Goal: Task Accomplishment & Management: Use online tool/utility

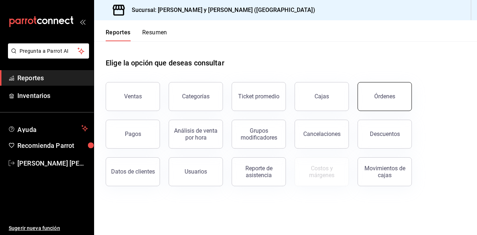
click at [378, 97] on div "Órdenes" at bounding box center [384, 96] width 21 height 7
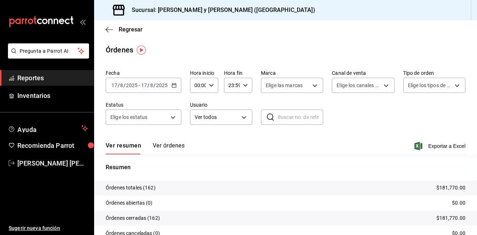
click at [210, 87] on icon "button" at bounding box center [211, 85] width 5 height 5
click at [198, 118] on span "05" at bounding box center [197, 119] width 2 height 6
type input "05:00"
click at [310, 87] on div at bounding box center [238, 117] width 477 height 235
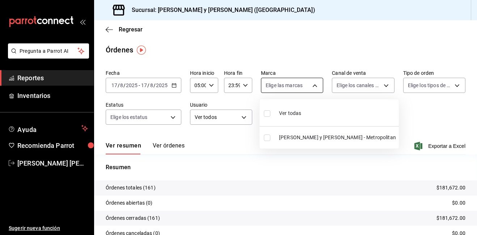
click at [312, 85] on body "Pregunta a Parrot AI Reportes Inventarios Ayuda Recomienda Parrot [PERSON_NAME]…" at bounding box center [238, 117] width 477 height 235
click at [267, 112] on input "checkbox" at bounding box center [267, 113] width 7 height 7
checkbox input "true"
type input "5c4b5436-b9cd-4a1a-b4e8-85329c7394cf"
checkbox input "true"
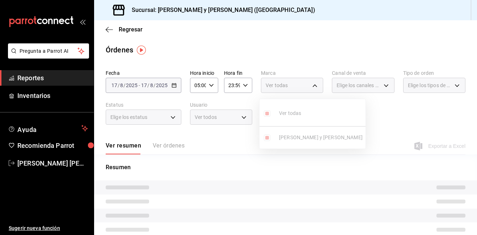
click at [382, 86] on div at bounding box center [238, 117] width 477 height 235
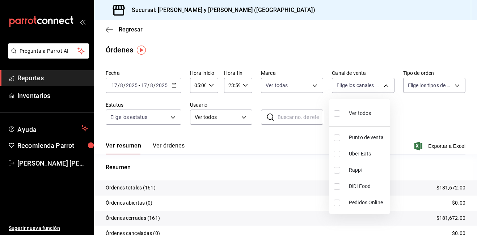
click at [382, 86] on body "Pregunta a Parrot AI Reportes Inventarios Ayuda Recomienda Parrot [PERSON_NAME]…" at bounding box center [238, 117] width 477 height 235
click at [337, 112] on input "checkbox" at bounding box center [337, 113] width 7 height 7
checkbox input "true"
type input "PARROT,UBER_EATS,RAPPI,DIDI_FOOD,ONLINE"
checkbox input "true"
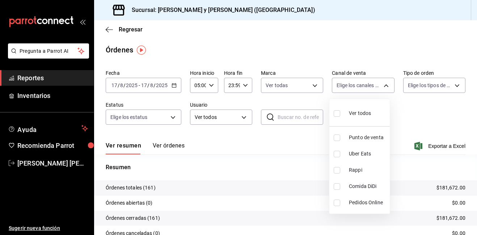
checkbox input "true"
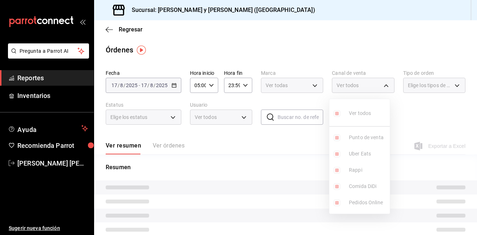
click at [454, 85] on div at bounding box center [238, 117] width 477 height 235
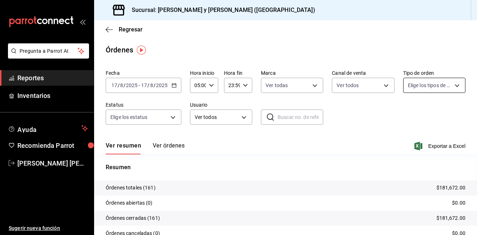
click at [452, 86] on body "Pregunta a Parrot AI Reportes Inventarios Ayuda Recomienda Parrot [PERSON_NAME]…" at bounding box center [238, 117] width 477 height 235
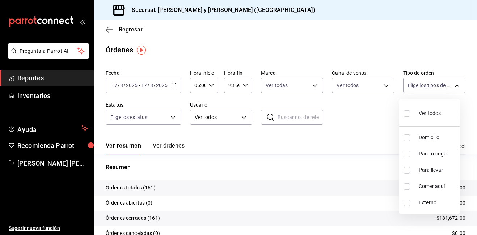
click at [409, 112] on input "checkbox" at bounding box center [407, 113] width 7 height 7
checkbox input "true"
type input "ba680d0a-1f34-4b04-824e-6ad3acaf04f7,2b77cb70-5460-4e10-9e7c-e3f2a48e8b4b,02b75…"
checkbox input "true"
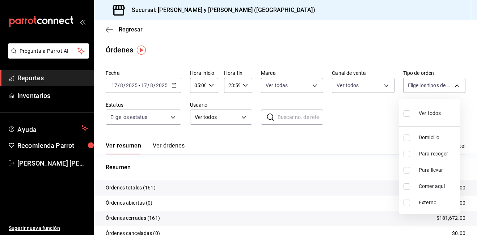
checkbox input "true"
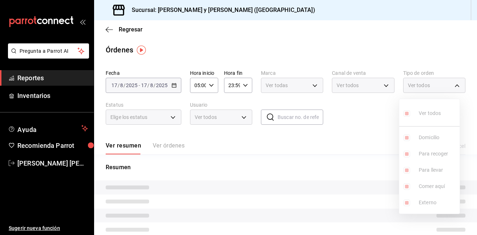
click at [173, 119] on div at bounding box center [238, 117] width 477 height 235
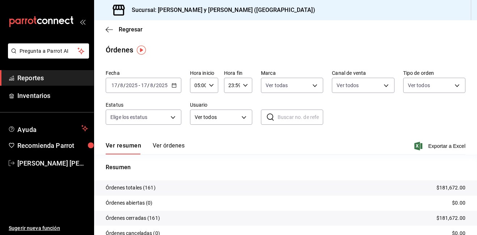
click at [173, 119] on body "Pregunta a Parrot AI Reportes Inventarios Ayuda Recomienda Parrot [PERSON_NAME]…" at bounding box center [238, 117] width 477 height 235
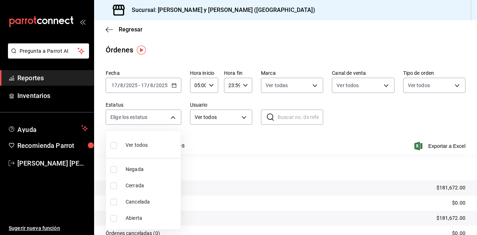
click at [115, 144] on input "checkbox" at bounding box center [113, 145] width 7 height 7
checkbox input "true"
type input "DENIED,FINISHED,CANCELED,OPEN"
checkbox input "true"
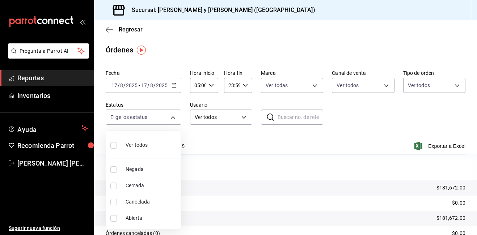
checkbox input "true"
click at [389, 133] on div at bounding box center [238, 117] width 477 height 235
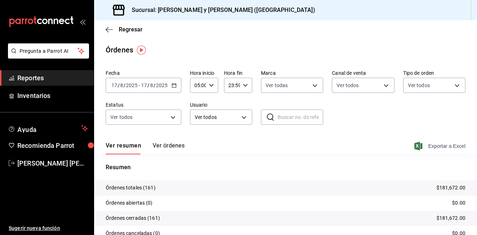
click at [420, 148] on span "Exportar a Excel" at bounding box center [441, 146] width 50 height 9
click at [108, 29] on icon "button" at bounding box center [109, 29] width 7 height 7
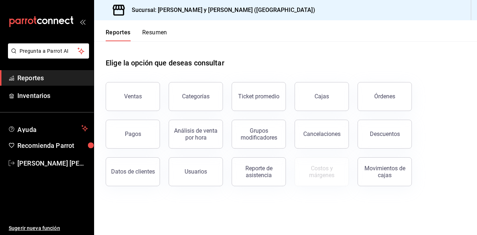
click at [147, 85] on button "Ventas" at bounding box center [133, 96] width 54 height 29
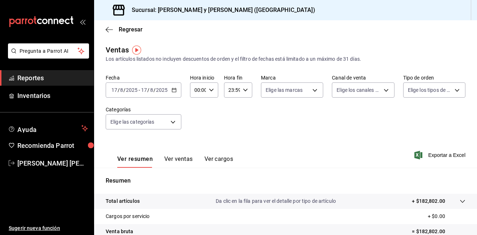
click at [209, 91] on icon "button" at bounding box center [211, 90] width 5 height 5
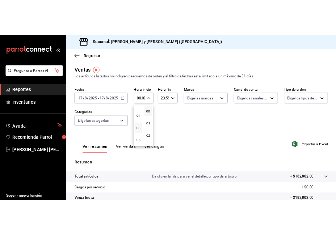
scroll to position [72, 0]
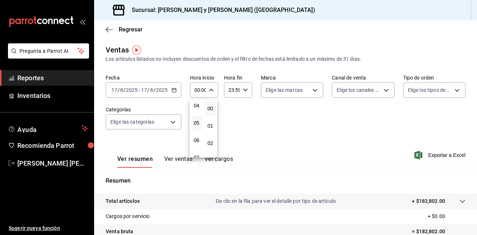
click at [195, 118] on button "05" at bounding box center [196, 123] width 11 height 14
type input "05:00"
click at [313, 91] on div at bounding box center [238, 117] width 477 height 235
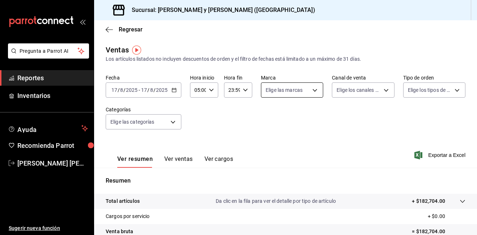
click at [313, 91] on body "Pregunta a Parrot AI Reportes Inventarios Ayuda Recomienda Parrot [PERSON_NAME]…" at bounding box center [238, 117] width 477 height 235
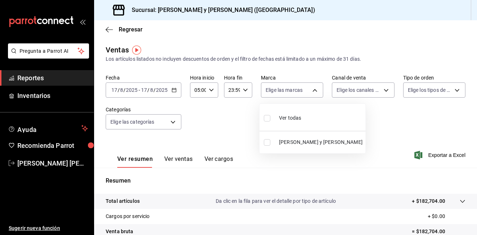
click at [268, 118] on input "checkbox" at bounding box center [267, 118] width 7 height 7
checkbox input "true"
type input "5c4b5436-b9cd-4a1a-b4e8-85329c7394cf"
checkbox input "true"
click at [381, 90] on div at bounding box center [238, 117] width 477 height 235
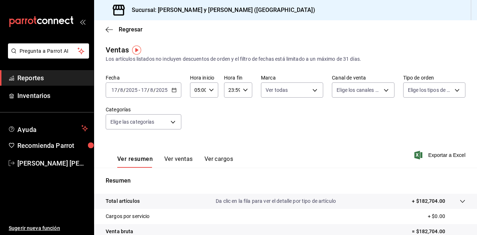
click at [383, 89] on body "Pregunta a Parrot AI Reportes Inventarios Ayuda Recomienda Parrot [PERSON_NAME]…" at bounding box center [238, 117] width 477 height 235
click at [335, 118] on input "checkbox" at bounding box center [337, 118] width 7 height 7
checkbox input "true"
type input "PARROT,UBER_EATS,RAPPI,DIDI_FOOD,ONLINE"
checkbox input "true"
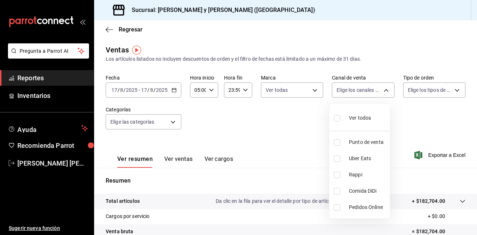
checkbox input "true"
click at [452, 91] on div at bounding box center [238, 117] width 477 height 235
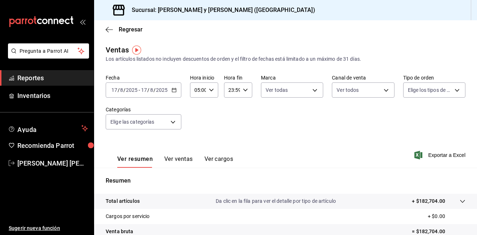
click at [452, 91] on div "Ver todos Punto de venta Uber Eats Rappi Comida DiDi Pedidos Online" at bounding box center [238, 117] width 477 height 235
click at [452, 91] on body "Pregunta a Parrot AI Reportes Inventarios Ayuda Recomienda Parrot [PERSON_NAME]…" at bounding box center [238, 117] width 477 height 235
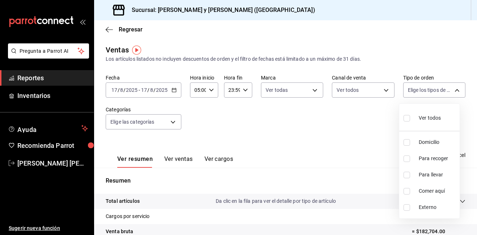
click at [409, 118] on input "checkbox" at bounding box center [407, 118] width 7 height 7
checkbox input "true"
type input "ba680d0a-1f34-4b04-824e-6ad3acaf04f7,2b77cb70-5460-4e10-9e7c-e3f2a48e8b4b,02b75…"
checkbox input "true"
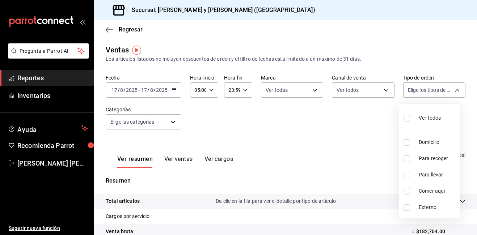
checkbox input "true"
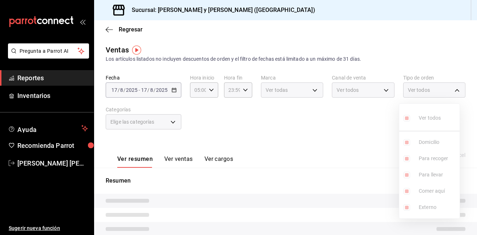
click at [353, 116] on div at bounding box center [238, 117] width 477 height 235
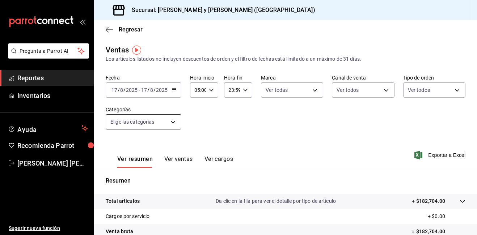
click at [173, 121] on body "Pregunta a Parrot AI Reportes Inventarios Ayuda Recomienda Parrot [PERSON_NAME]…" at bounding box center [238, 117] width 477 height 235
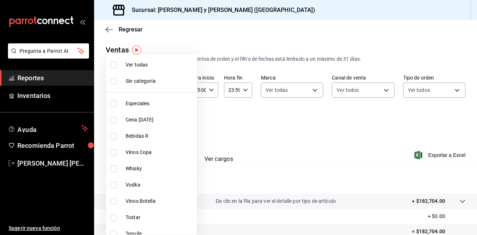
click at [115, 66] on input "checkbox" at bounding box center [113, 65] width 7 height 7
checkbox input "true"
type input "463cbe58-69f9-49c2-85c9-e7a3a82fd125,93b19971-b18f-4184-ad12-5f617cec116c,3e3b7…"
checkbox input "true"
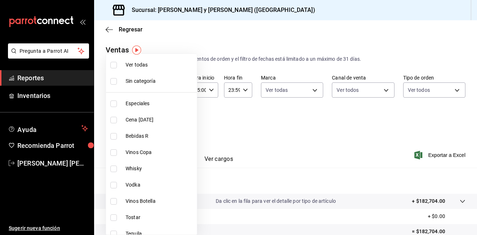
checkbox input "true"
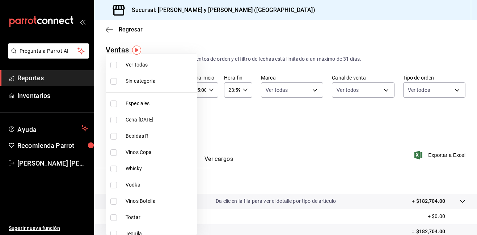
checkbox input "true"
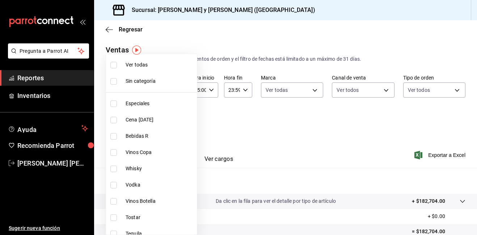
checkbox input "true"
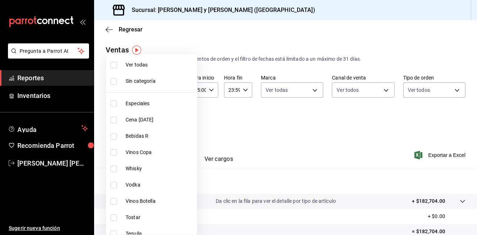
checkbox input "true"
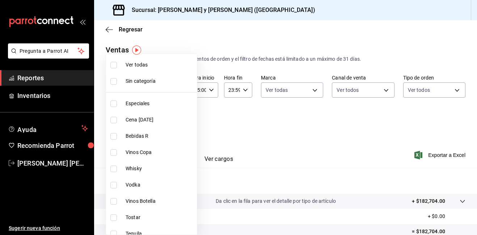
checkbox input "true"
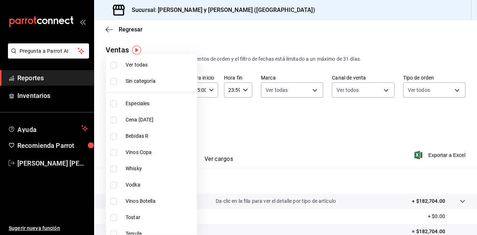
checkbox input "true"
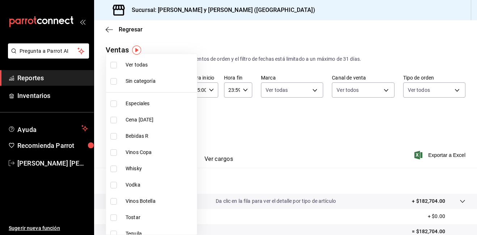
checkbox input "true"
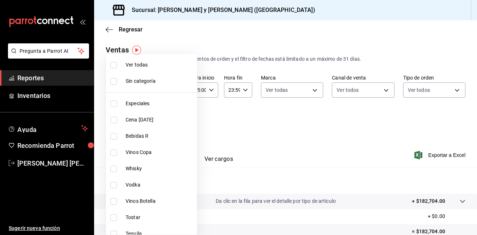
checkbox input "true"
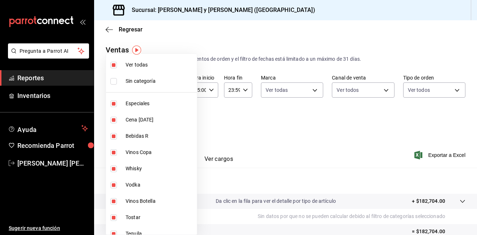
click at [286, 132] on div at bounding box center [238, 117] width 477 height 235
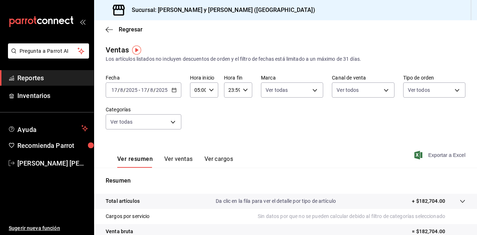
click at [415, 155] on icon "button" at bounding box center [419, 155] width 8 height 9
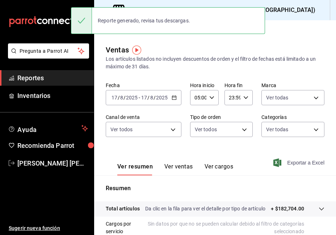
click at [225, 80] on div "Ventas Los artículos listados no incluyen descuentos de orden y el filtro de fe…" at bounding box center [215, 205] width 242 height 321
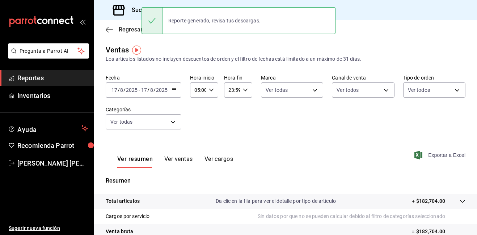
click at [110, 32] on icon "button" at bounding box center [109, 29] width 7 height 7
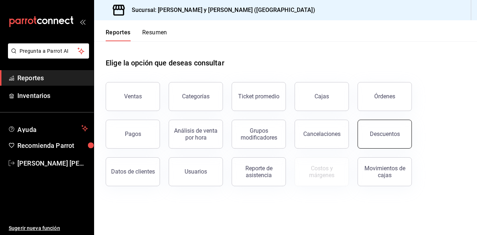
click at [375, 136] on div "Descuentos" at bounding box center [385, 134] width 30 height 7
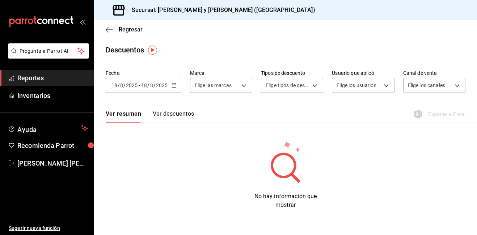
click at [169, 86] on div "[DATE] [DATE] - [DATE] [DATE]" at bounding box center [144, 85] width 76 height 15
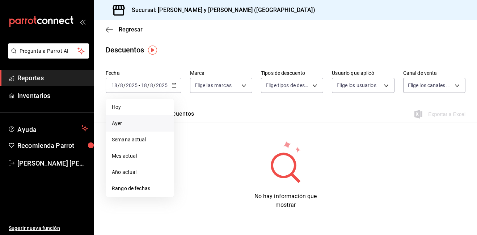
click at [120, 127] on span "Ayer" at bounding box center [140, 124] width 56 height 8
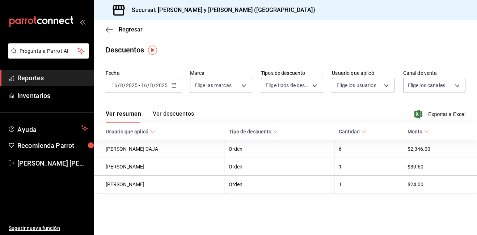
click at [173, 86] on icon "button" at bounding box center [174, 85] width 5 height 5
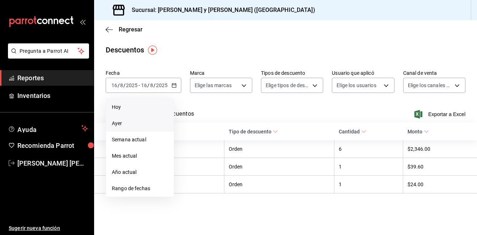
click at [129, 113] on li "Hoy" at bounding box center [140, 107] width 68 height 16
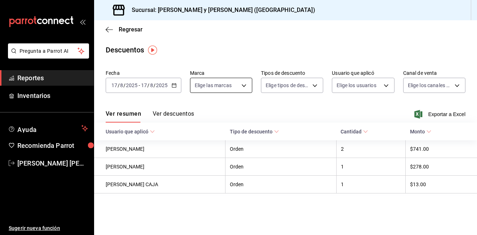
click at [240, 84] on body "Pregunta a Parrot AI Reportes Inventarios Ayuda Recomienda Parrot [PERSON_NAME]…" at bounding box center [238, 117] width 477 height 235
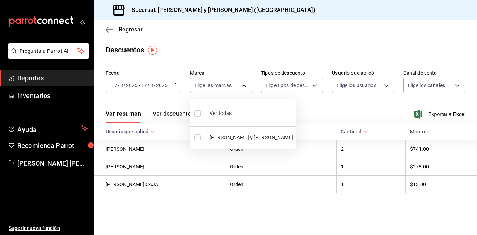
click at [198, 111] on input "checkbox" at bounding box center [197, 113] width 7 height 7
checkbox input "true"
type input "5c4b5436-b9cd-4a1a-b4e8-85329c7394cf"
checkbox input "true"
click at [317, 87] on div at bounding box center [238, 117] width 477 height 235
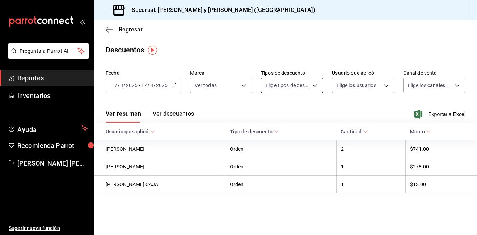
click at [314, 86] on body "Pregunta a Parrot AI Reportes Inventarios Ayuda Recomienda Parrot [PERSON_NAME]…" at bounding box center [238, 117] width 477 height 235
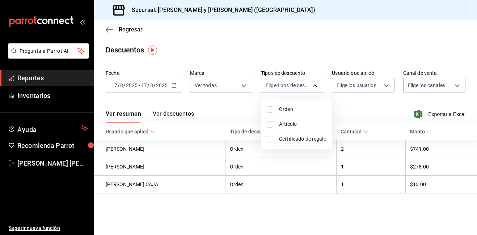
click at [269, 108] on input "checkbox" at bounding box center [270, 109] width 7 height 7
checkbox input "true"
type input "ORDER"
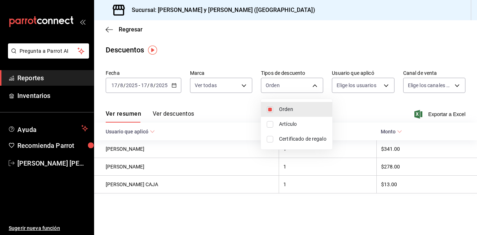
click at [365, 99] on div at bounding box center [238, 117] width 477 height 235
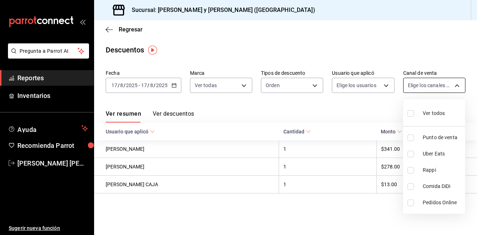
click at [460, 84] on body "Pregunta a Parrot AI Reportes Inventarios Ayuda Recomienda Parrot [PERSON_NAME]…" at bounding box center [238, 117] width 477 height 235
click at [410, 114] on input "checkbox" at bounding box center [411, 113] width 7 height 7
checkbox input "true"
type input "PARROT,UBER_EATS,RAPPI,DIDI_FOOD,ONLINE"
checkbox input "true"
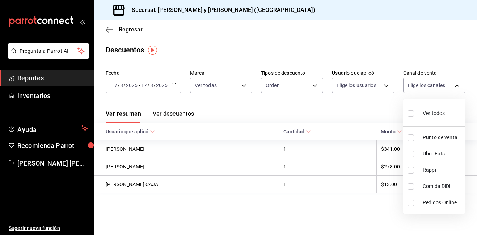
checkbox input "true"
click at [384, 111] on div at bounding box center [238, 117] width 477 height 235
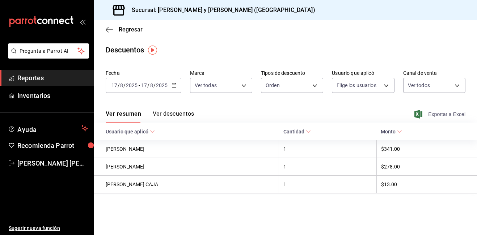
click at [420, 113] on icon "button" at bounding box center [419, 114] width 8 height 9
